Goal: Task Accomplishment & Management: Use online tool/utility

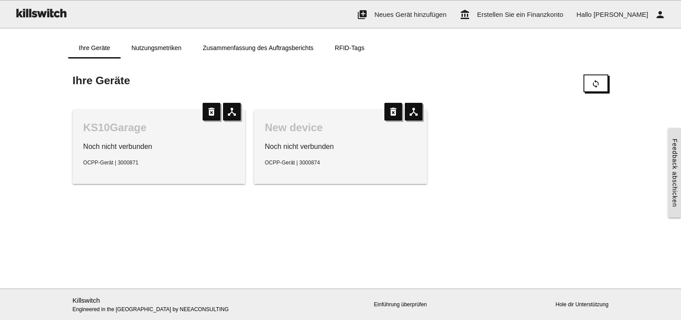
click at [324, 151] on p "Noch nicht verbunden" at bounding box center [341, 146] width 152 height 11
click at [392, 114] on icon "delete_forever" at bounding box center [394, 112] width 18 height 18
drag, startPoint x: 183, startPoint y: 162, endPoint x: 124, endPoint y: 139, distance: 62.9
click at [124, 139] on div "KS10Garage Noch nicht verbunden OCPP-Gerät | 3000871" at bounding box center [159, 147] width 173 height 74
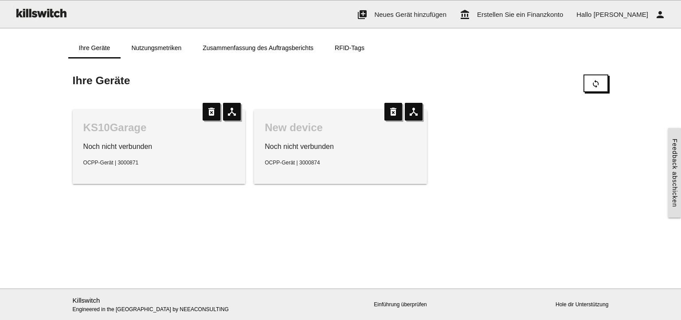
click at [120, 126] on div "KS10Garage" at bounding box center [159, 128] width 152 height 14
click at [167, 44] on link "Nutzungsmetriken" at bounding box center [156, 47] width 71 height 21
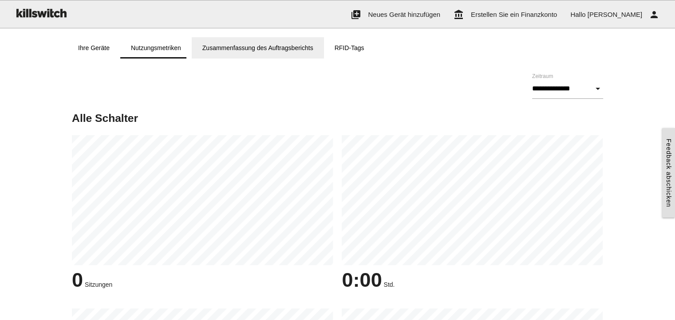
click at [257, 43] on link "Zusammenfassung des Auftragsberichts" at bounding box center [258, 47] width 132 height 21
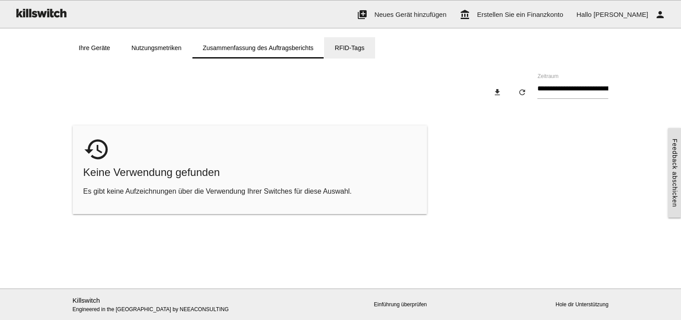
click at [355, 50] on link "RFID-Tags" at bounding box center [349, 47] width 51 height 21
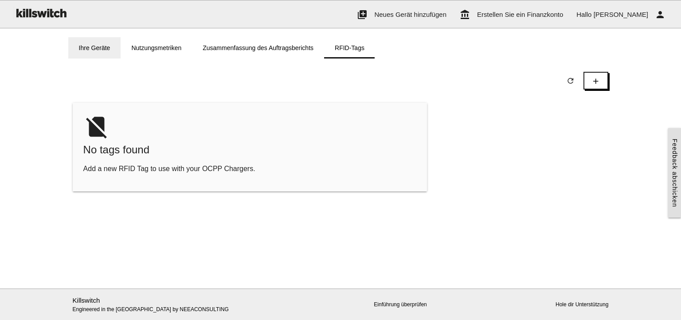
click at [100, 48] on link "Ihre Geräte" at bounding box center [94, 47] width 53 height 21
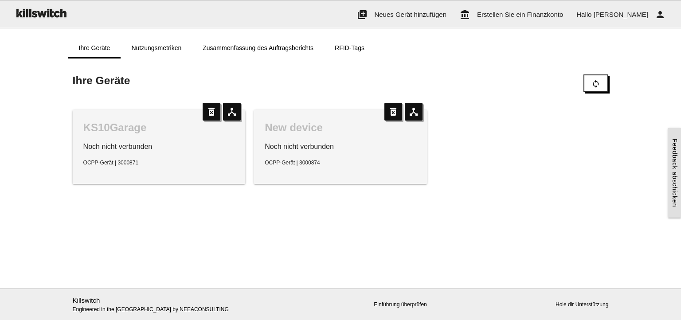
drag, startPoint x: 165, startPoint y: 169, endPoint x: 129, endPoint y: 145, distance: 42.7
click at [165, 169] on div "KS10Garage Noch nicht verbunden OCPP-Gerät | 3000871" at bounding box center [159, 147] width 173 height 74
click at [125, 142] on p "Noch nicht verbunden" at bounding box center [159, 146] width 152 height 11
click at [232, 105] on icon "device_hub" at bounding box center [232, 112] width 18 height 18
type input "**********"
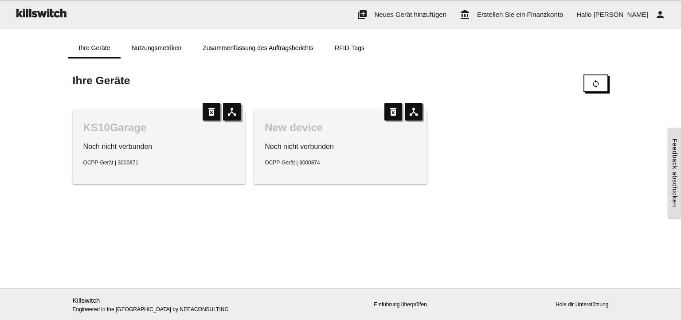
type input "*******"
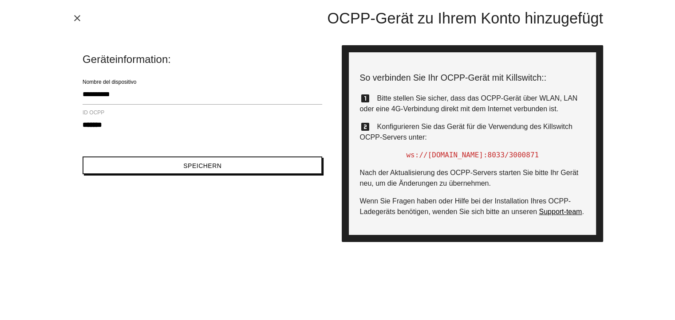
click at [74, 17] on icon "close" at bounding box center [77, 18] width 11 height 11
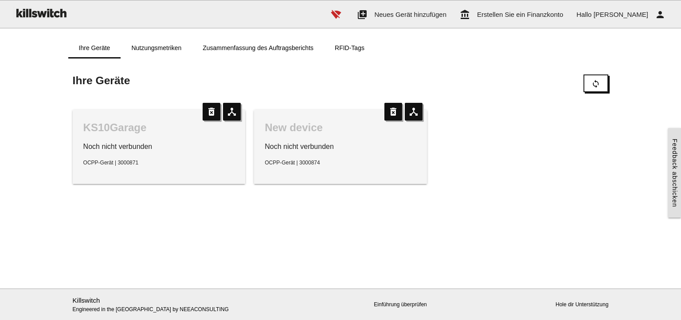
click at [589, 236] on main "Fang hier an! Fügen Sie Killswitch ein OCPP-Gerät hinzu, um die Zahlungsabwickl…" at bounding box center [340, 174] width 681 height 230
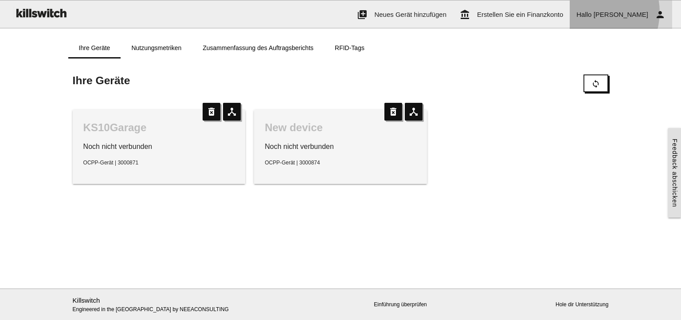
click at [627, 12] on span "Hallo Philipp" at bounding box center [613, 15] width 72 height 8
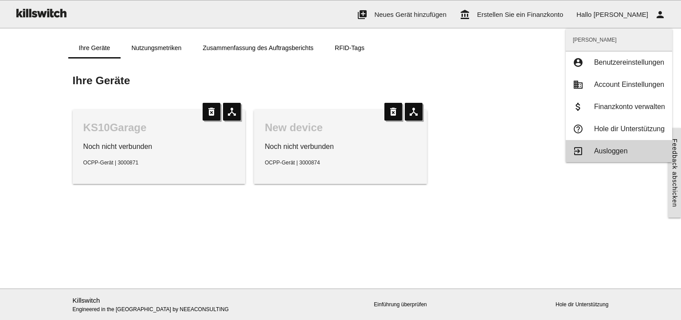
click at [615, 142] on link "exit_to_app Ausloggen" at bounding box center [619, 151] width 106 height 22
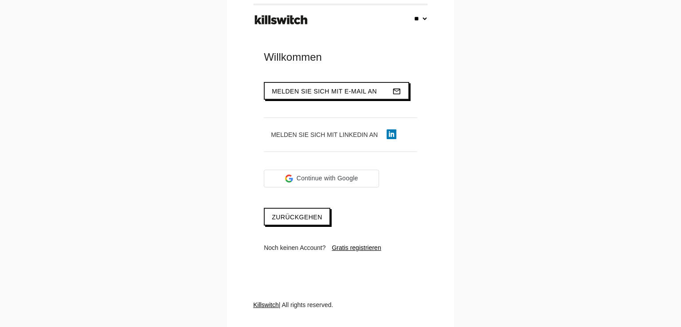
select select "**"
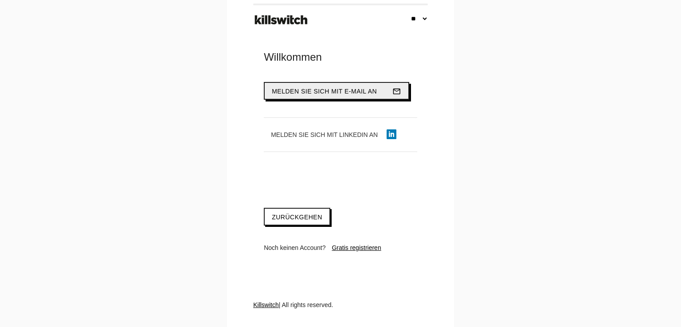
click at [330, 91] on span "Melden Sie sich mit E-Mail an" at bounding box center [324, 91] width 105 height 7
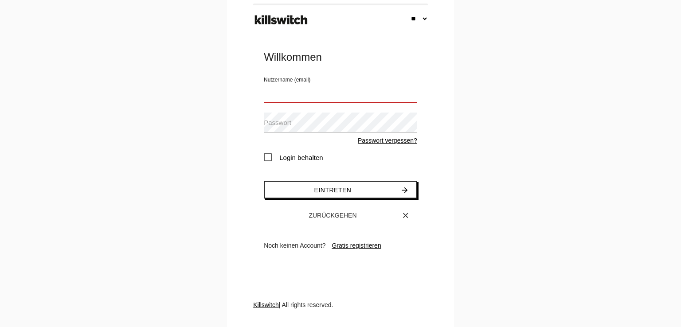
click at [324, 95] on input "Nutzername (email)" at bounding box center [340, 92] width 153 height 20
click at [406, 327] on com-1password-button at bounding box center [340, 327] width 681 height 0
click at [399, 327] on com-1password-button at bounding box center [340, 327] width 681 height 0
type input "**********"
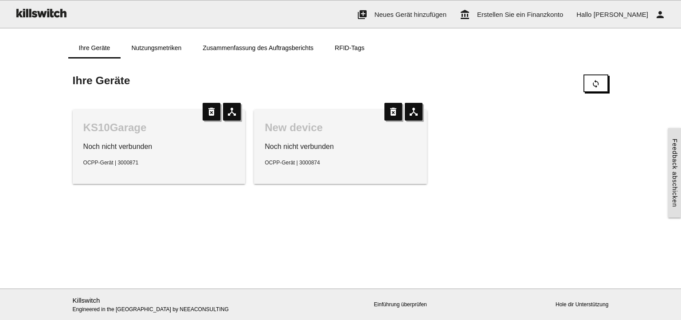
click at [130, 161] on span "OCPP-Gerät | 3000871" at bounding box center [110, 163] width 55 height 6
click at [234, 113] on icon "device_hub" at bounding box center [232, 112] width 18 height 18
type input "**********"
type input "*******"
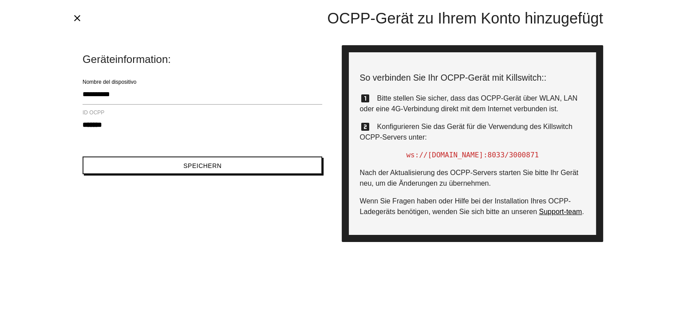
click at [485, 157] on span "ws://[DOMAIN_NAME]:8033" at bounding box center [455, 155] width 98 height 8
copy div "ws://[DOMAIN_NAME]:8033 /3000871"
